Goal: Task Accomplishment & Management: Manage account settings

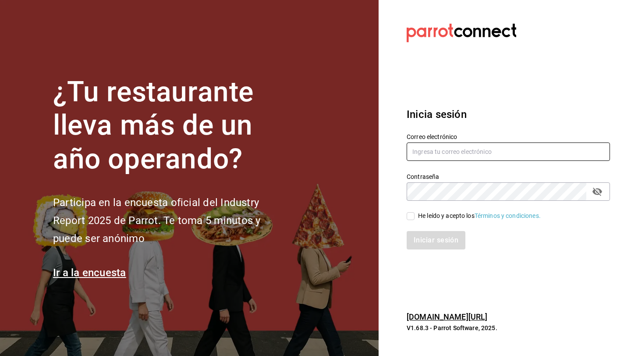
type input "[EMAIL_ADDRESS][DOMAIN_NAME]"
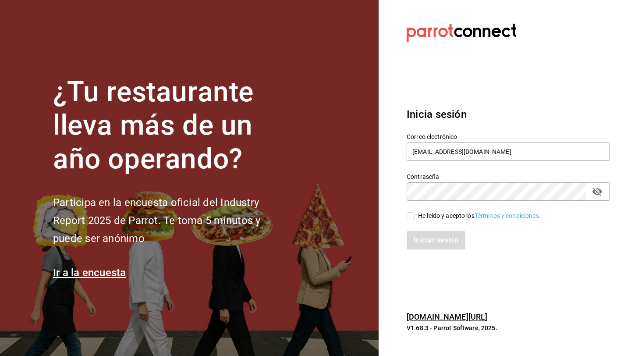
click at [408, 220] on label "He leído y acepto los Términos y condiciones." at bounding box center [473, 215] width 134 height 9
click at [408, 220] on input "He leído y acepto los Términos y condiciones." at bounding box center [410, 216] width 8 height 8
checkbox input "true"
click at [439, 247] on button "Iniciar sesión" at bounding box center [436, 240] width 60 height 18
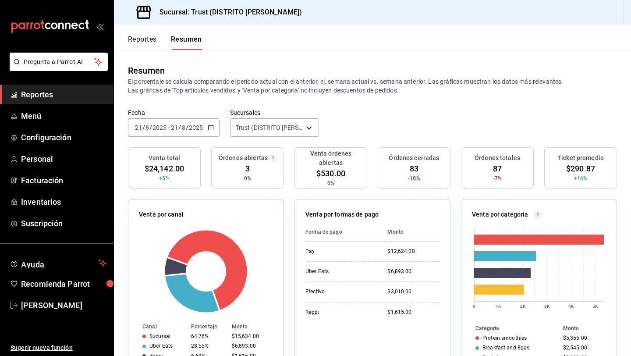
click at [140, 43] on button "Reportes" at bounding box center [142, 42] width 29 height 15
